Goal: Find contact information: Find contact information

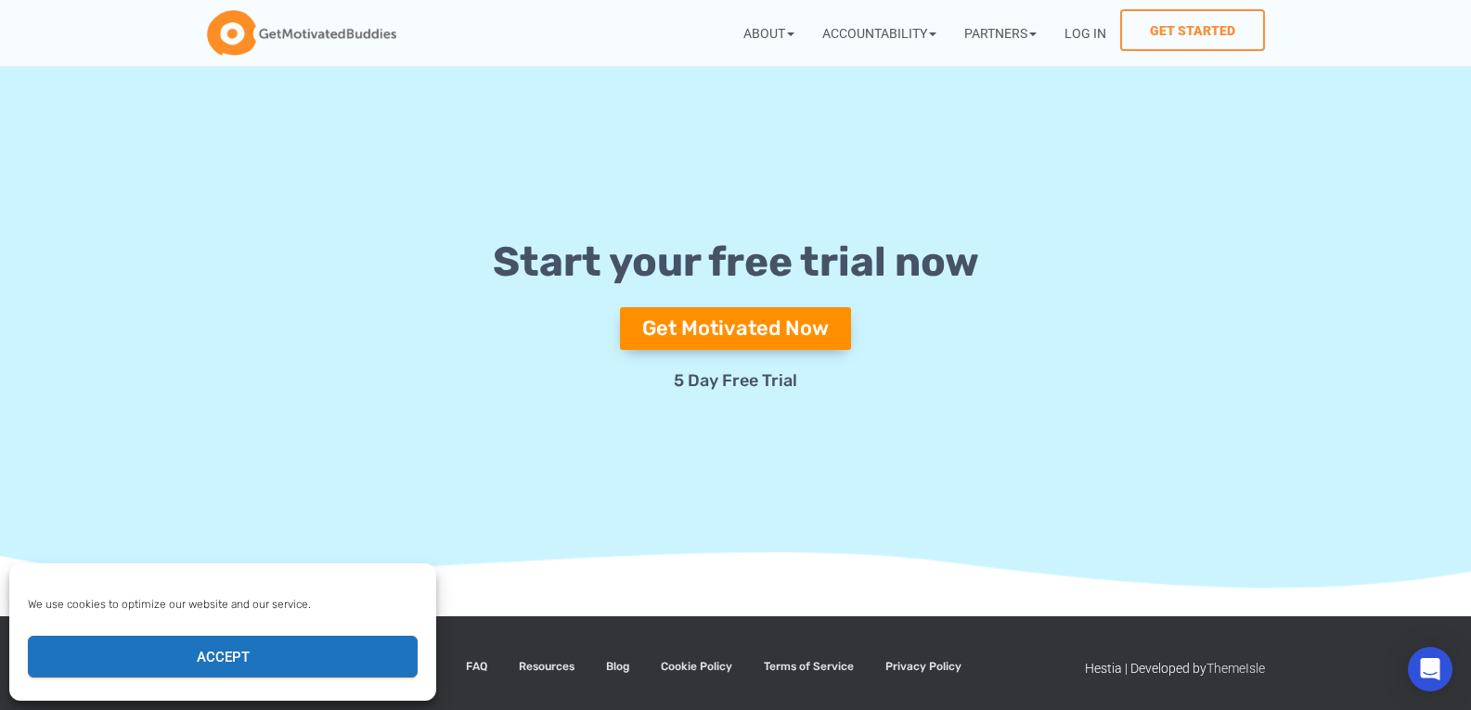
click at [809, 503] on section "Start your free trial now Get Motivated Now 5 Day Free Trial" at bounding box center [735, 314] width 1471 height 547
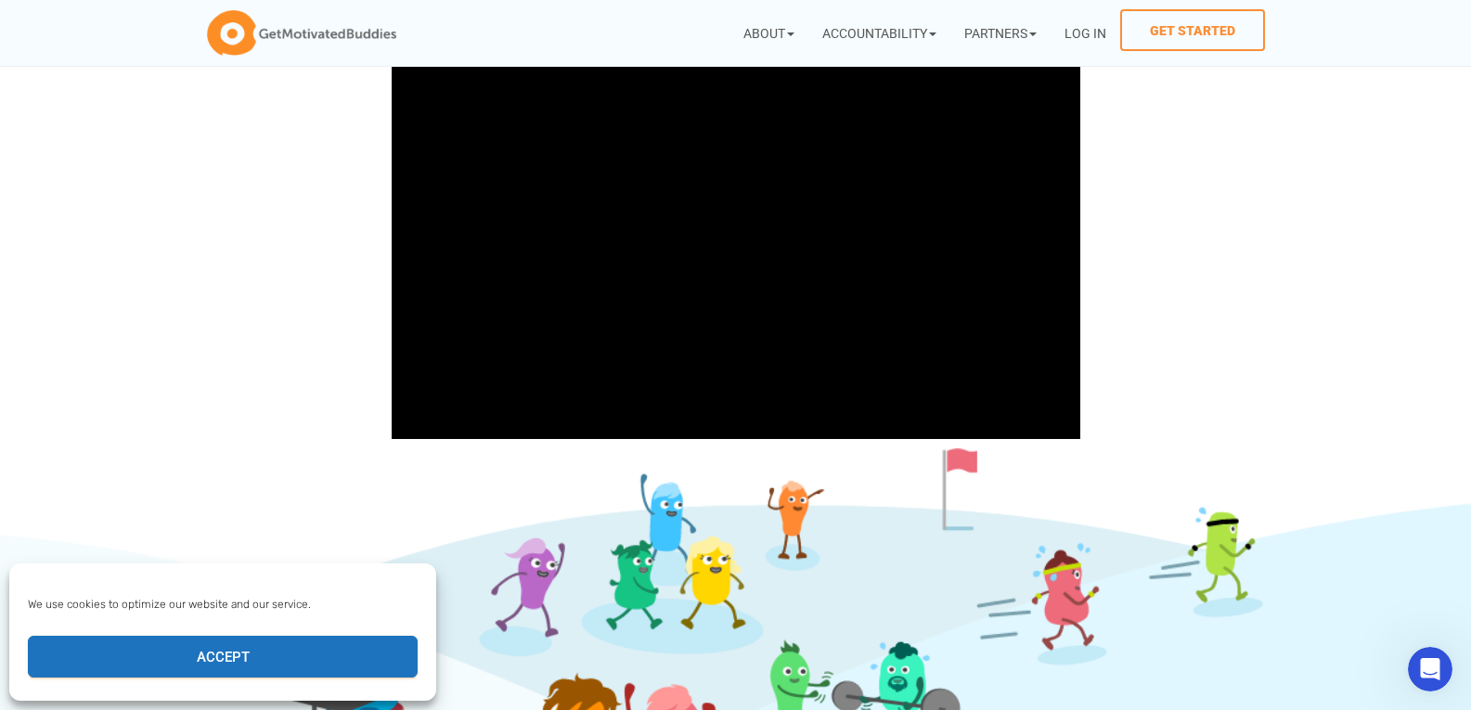
scroll to position [243, 0]
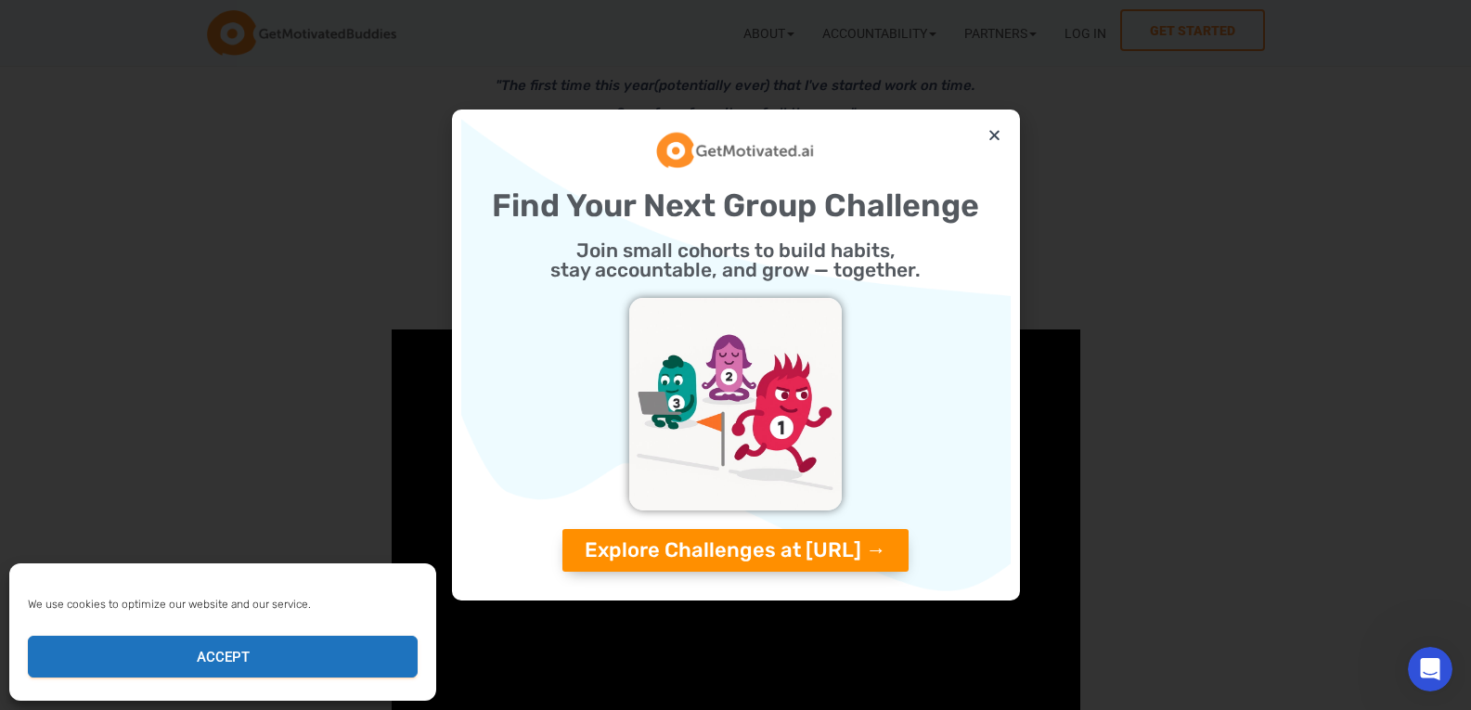
click at [761, 27] on div "Find Your Next Group Challenge Join small cohorts to build habits, stay account…" at bounding box center [735, 355] width 1471 height 710
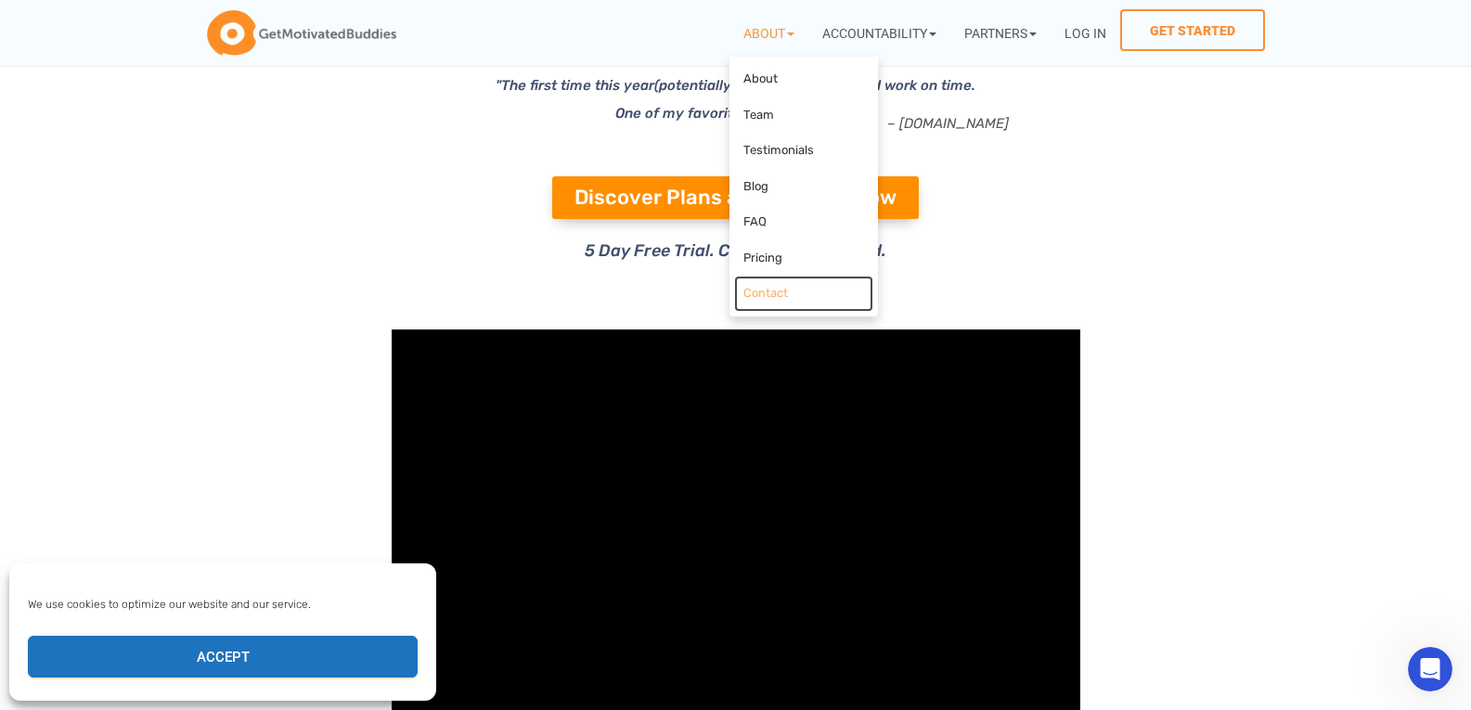
click at [761, 297] on link "Contact" at bounding box center [803, 294] width 139 height 36
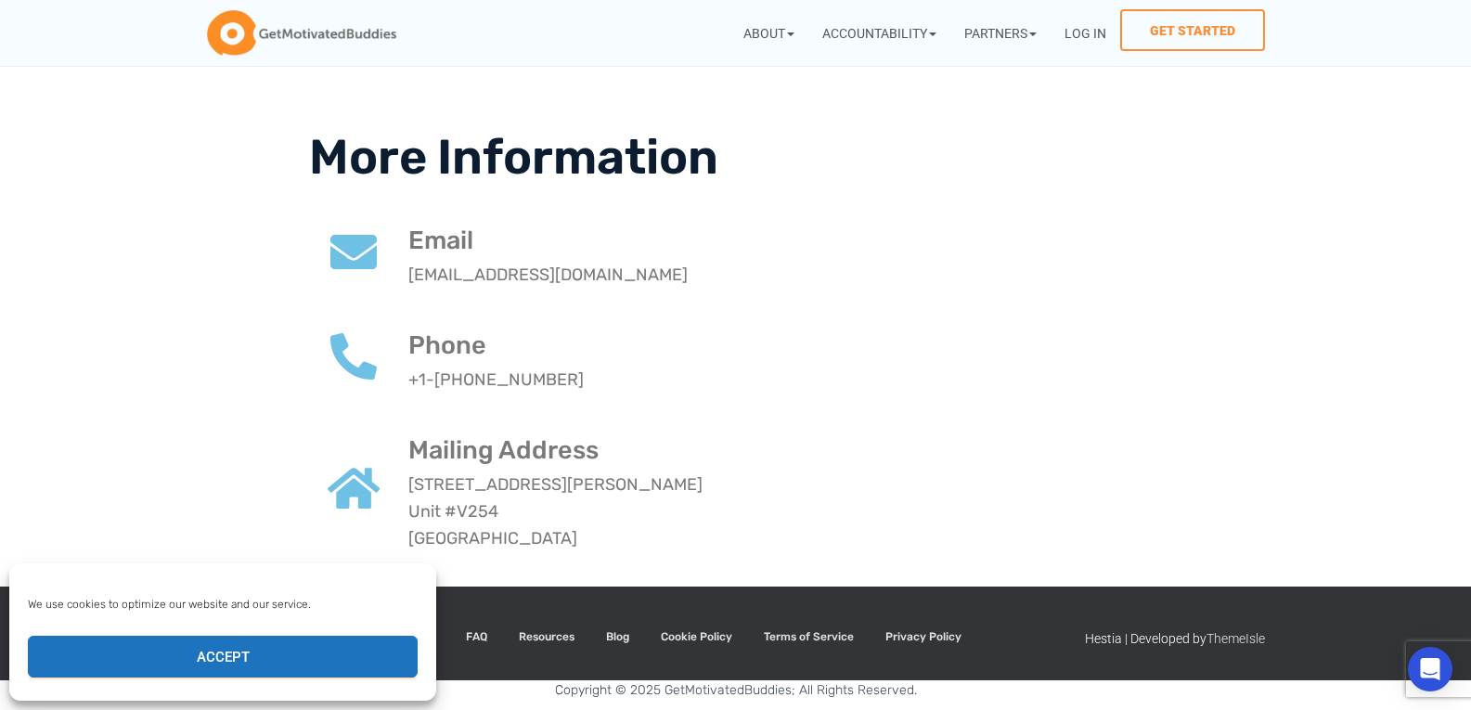
scroll to position [485, 0]
